Goal: Task Accomplishment & Management: Use online tool/utility

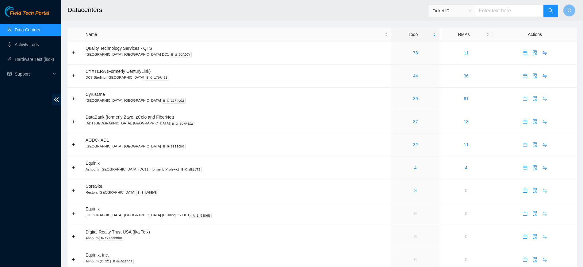
click at [30, 144] on div "Field Tech Portal Data Centers Activity Logs Hardware Test (isok) Support" at bounding box center [30, 136] width 61 height 260
click at [413, 143] on link "32" at bounding box center [415, 144] width 5 height 5
click at [413, 122] on link "32" at bounding box center [415, 121] width 5 height 5
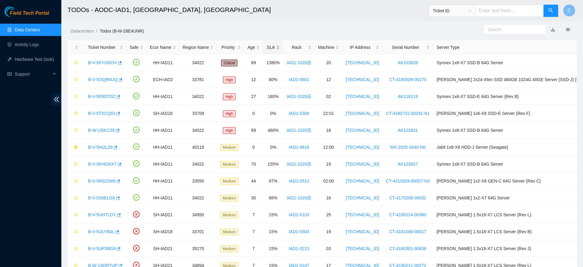
click at [272, 49] on div "SLA" at bounding box center [273, 47] width 13 height 7
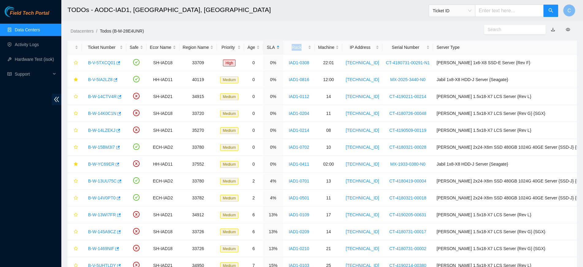
click at [272, 49] on div "SLA" at bounding box center [273, 47] width 13 height 7
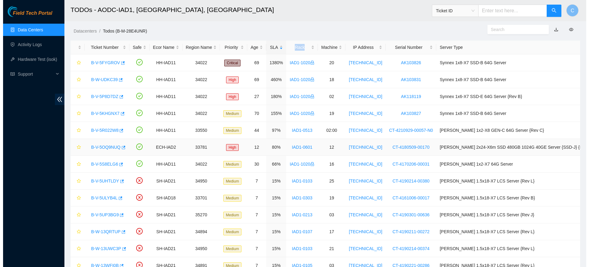
scroll to position [22, 0]
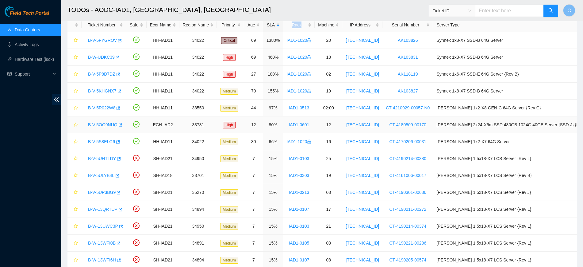
click at [99, 124] on link "B-V-5OQ9NUQ" at bounding box center [102, 124] width 29 height 5
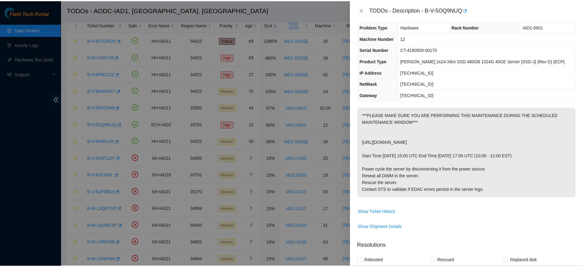
scroll to position [6, 0]
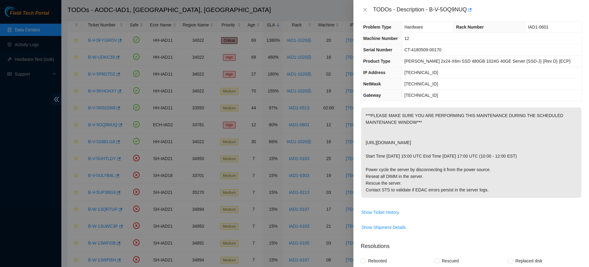
click at [389, 138] on p "***PLEASE MAKE SURE YOU ARE PERFORMING THIS MAINTENANCE DURING THE SCHEDULED MA…" at bounding box center [471, 152] width 220 height 90
click at [394, 126] on p "***PLEASE MAKE SURE YOU ARE PERFORMING THIS MAINTENANCE DURING THE SCHEDULED MA…" at bounding box center [471, 152] width 220 height 90
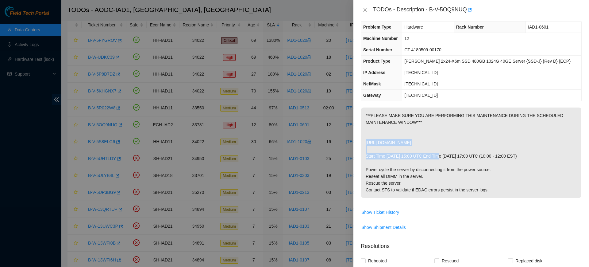
click at [394, 126] on p "***PLEASE MAKE SURE YOU ARE PERFORMING THIS MAINTENANCE DURING THE SCHEDULED MA…" at bounding box center [471, 152] width 220 height 90
drag, startPoint x: 430, startPoint y: 10, endPoint x: 468, endPoint y: 11, distance: 37.7
click at [468, 11] on div "TODOs - Description - B-V-5OQ9NUQ" at bounding box center [477, 10] width 209 height 10
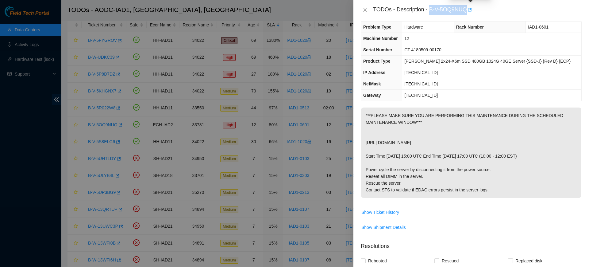
copy div "B-V-5OQ9NUQ"
click at [365, 10] on icon "close" at bounding box center [365, 9] width 5 height 5
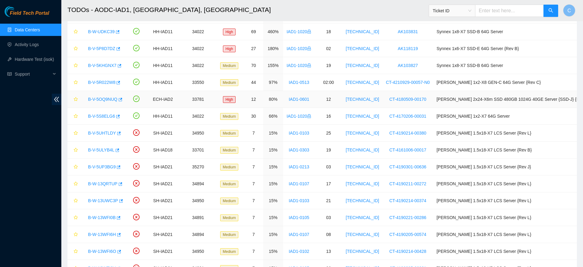
scroll to position [48, 0]
click at [98, 131] on link "B-V-5UHTLDY" at bounding box center [102, 132] width 28 height 5
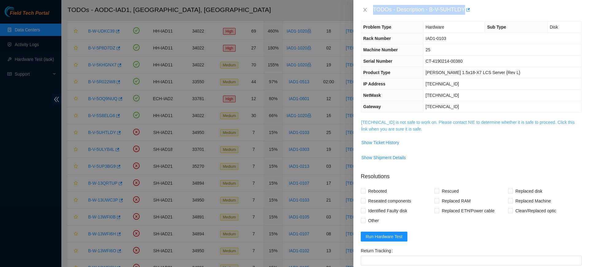
click at [436, 121] on link "104.84.154.64 is not safe to work on. Please contact NIE to determine whether i…" at bounding box center [468, 126] width 214 height 12
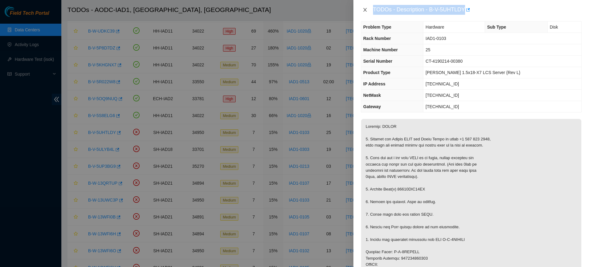
click at [364, 9] on icon "close" at bounding box center [364, 10] width 3 height 4
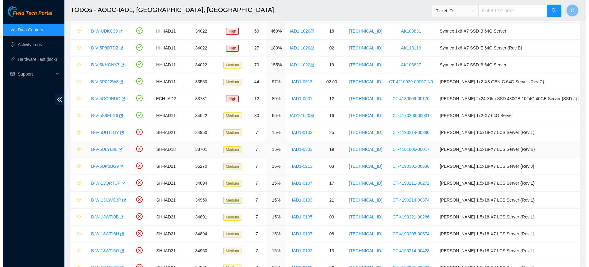
scroll to position [0, 0]
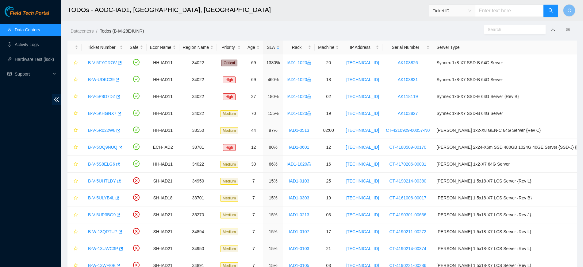
click at [40, 29] on link "Data Centers" at bounding box center [27, 29] width 25 height 5
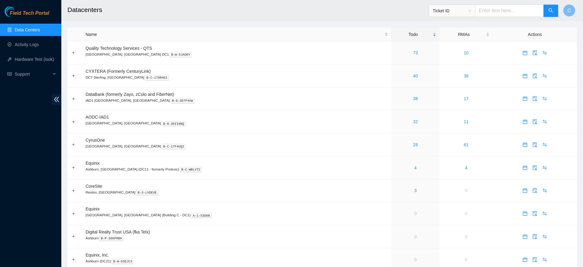
click at [230, 14] on h2 "Datacenters" at bounding box center [267, 10] width 400 height 20
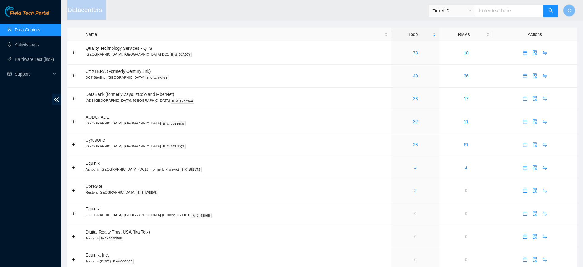
click at [230, 14] on h2 "Datacenters" at bounding box center [267, 10] width 400 height 20
drag, startPoint x: 102, startPoint y: 10, endPoint x: 67, endPoint y: 13, distance: 34.8
click at [67, 13] on header "Datacenters Ticket ID C" at bounding box center [352, 10] width 583 height 21
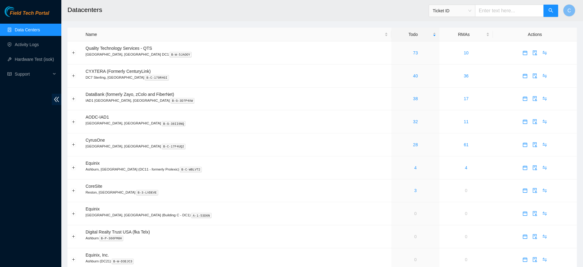
click at [67, 13] on header "Datacenters Ticket ID C" at bounding box center [352, 10] width 583 height 21
drag, startPoint x: 67, startPoint y: 7, endPoint x: 104, endPoint y: 15, distance: 37.7
click at [104, 15] on header "Datacenters Ticket ID C" at bounding box center [352, 10] width 583 height 21
click at [103, 15] on h2 "Datacenters" at bounding box center [267, 10] width 400 height 20
drag, startPoint x: 102, startPoint y: 13, endPoint x: 64, endPoint y: 7, distance: 38.8
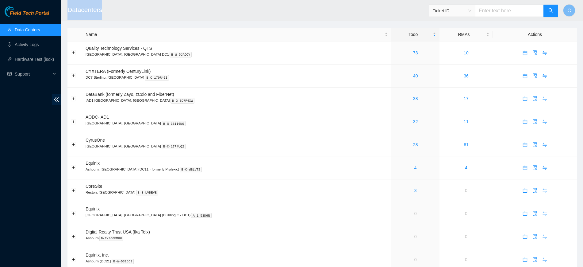
click at [64, 7] on header "Datacenters Ticket ID C" at bounding box center [352, 10] width 583 height 21
drag, startPoint x: 66, startPoint y: 8, endPoint x: 103, endPoint y: 15, distance: 37.7
click at [103, 15] on header "Datacenters Ticket ID C" at bounding box center [352, 10] width 583 height 21
click at [102, 11] on h2 "Datacenters" at bounding box center [267, 10] width 400 height 20
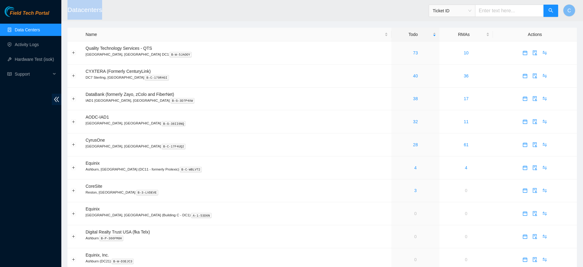
drag, startPoint x: 102, startPoint y: 10, endPoint x: 68, endPoint y: 9, distance: 33.8
click at [68, 9] on h2 "Datacenters" at bounding box center [267, 10] width 400 height 20
drag, startPoint x: 68, startPoint y: 9, endPoint x: 102, endPoint y: 13, distance: 34.4
click at [102, 13] on h2 "Datacenters" at bounding box center [267, 10] width 400 height 20
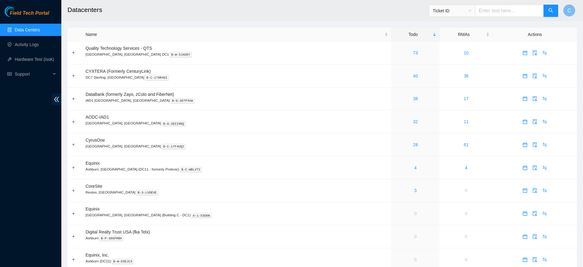
click at [111, 10] on h2 "Datacenters" at bounding box center [267, 10] width 400 height 20
click at [413, 77] on link "40" at bounding box center [415, 75] width 5 height 5
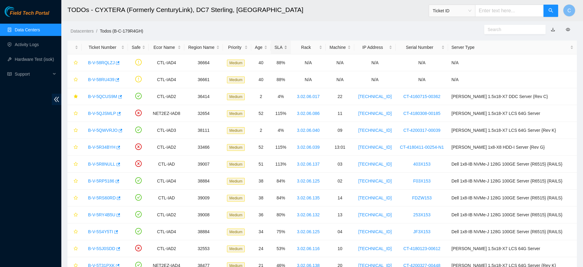
click at [288, 51] on div "SLA" at bounding box center [280, 47] width 13 height 7
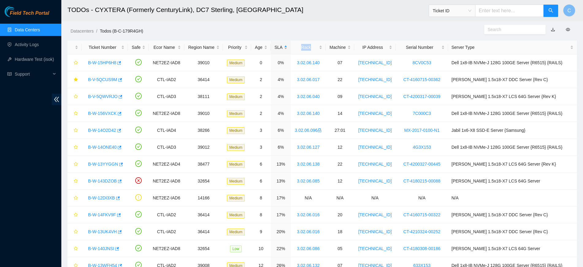
click at [288, 51] on div "SLA" at bounding box center [280, 47] width 13 height 7
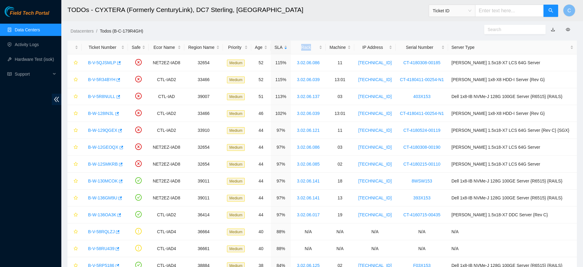
click at [40, 30] on link "Data Centers" at bounding box center [27, 29] width 25 height 5
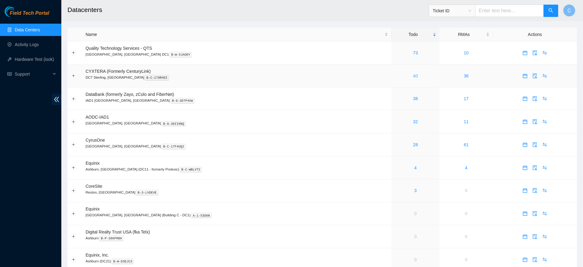
click at [413, 77] on link "40" at bounding box center [415, 75] width 5 height 5
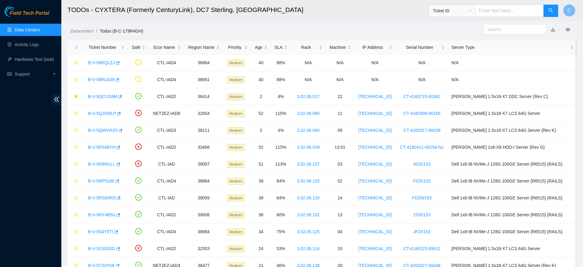
click at [40, 27] on link "Data Centers" at bounding box center [27, 29] width 25 height 5
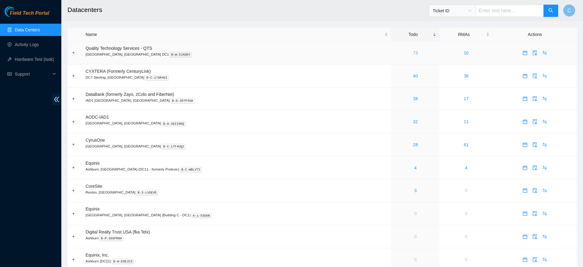
click at [413, 54] on link "73" at bounding box center [415, 52] width 5 height 5
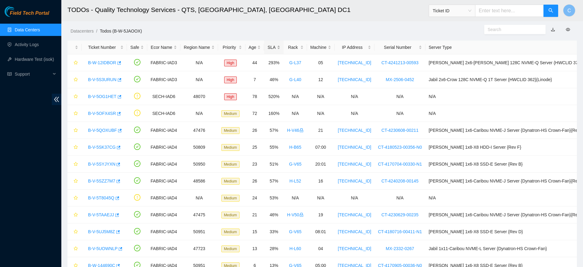
click at [275, 48] on div "SLA" at bounding box center [274, 47] width 13 height 7
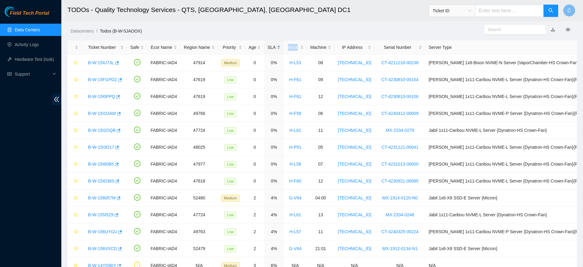
click at [275, 48] on div "SLA" at bounding box center [274, 47] width 13 height 7
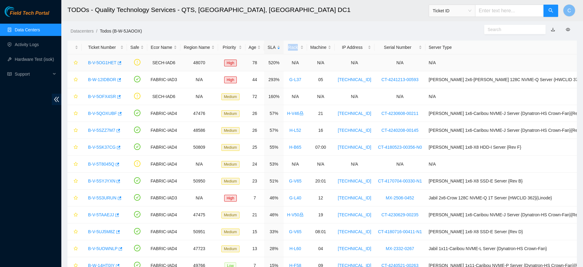
click at [99, 63] on link "B-V-5OG1HET" at bounding box center [102, 62] width 29 height 5
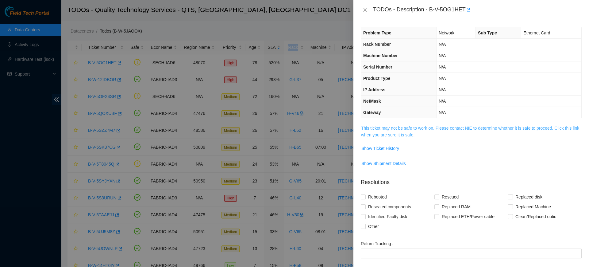
click at [369, 130] on link "This ticket may not be safe to work on. Please contact NIE to determine whether…" at bounding box center [470, 131] width 218 height 12
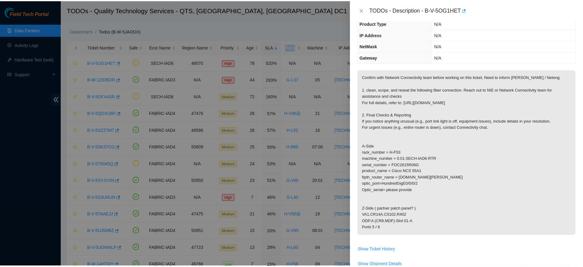
scroll to position [55, 0]
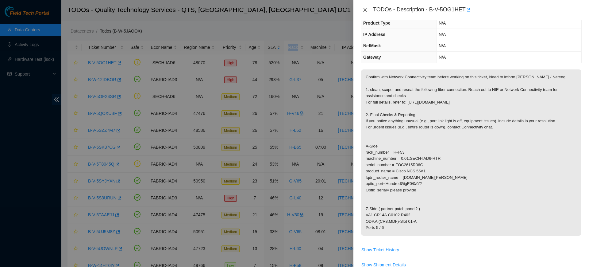
click at [363, 7] on button "Close" at bounding box center [365, 10] width 9 height 6
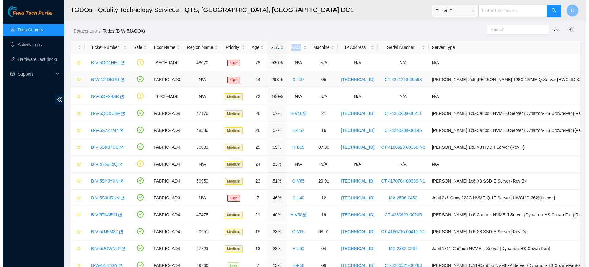
scroll to position [82, 0]
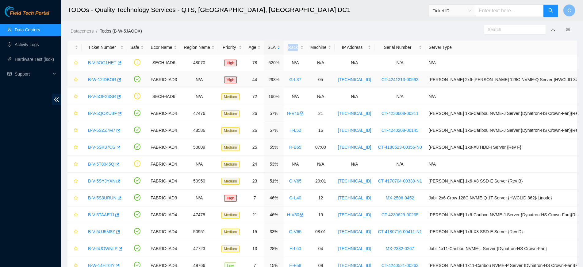
click at [103, 79] on link "B-W-12IDBOR" at bounding box center [102, 79] width 28 height 5
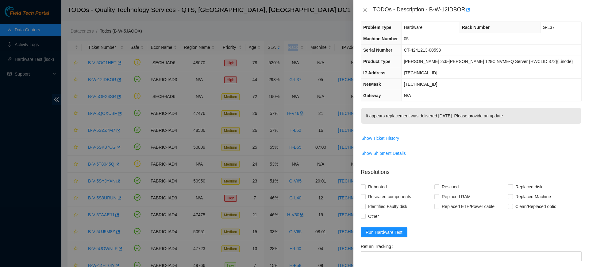
scroll to position [4, 0]
click at [387, 140] on span "Show Ticket History" at bounding box center [380, 139] width 38 height 7
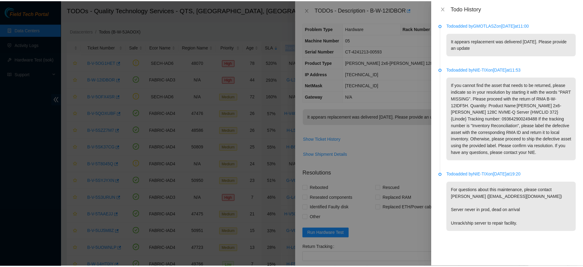
scroll to position [0, 0]
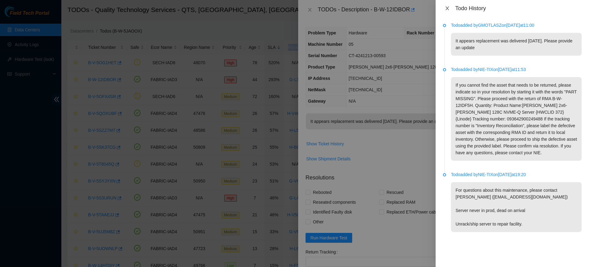
click at [447, 8] on icon "close" at bounding box center [446, 8] width 3 height 4
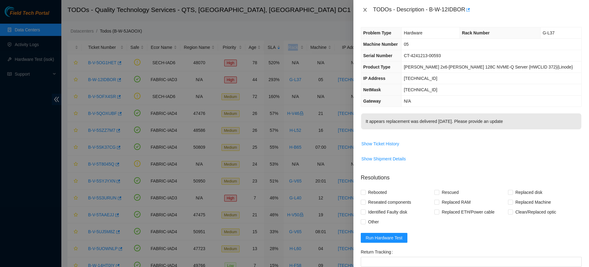
click at [368, 10] on button "Close" at bounding box center [365, 10] width 9 height 6
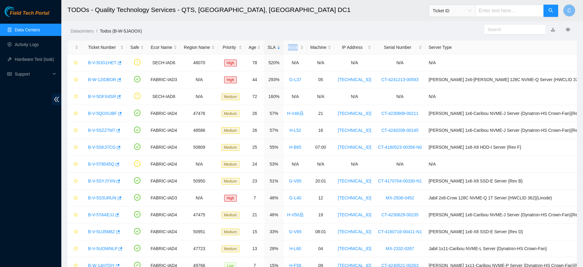
click at [40, 30] on link "Data Centers" at bounding box center [27, 29] width 25 height 5
